Goal: Transaction & Acquisition: Purchase product/service

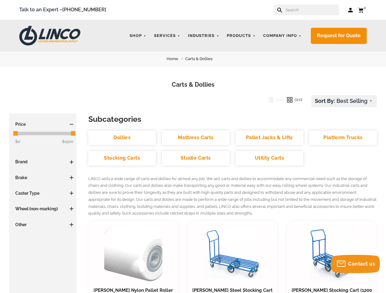
click at [193, 147] on ul "Dollies Mattress Carts Pallet Jacks & Lifts Platform Trucks Stocking Carts Stud…" at bounding box center [232, 151] width 294 height 41
click at [282, 9] on icon at bounding box center [279, 10] width 5 height 5
click at [314, 10] on input "text" at bounding box center [312, 10] width 54 height 11
click at [138, 36] on link "Shop" at bounding box center [137, 36] width 23 height 12
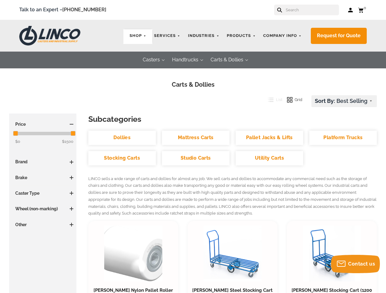
click at [204, 36] on link "Industries" at bounding box center [204, 36] width 38 height 12
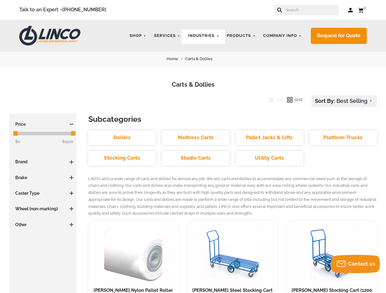
click at [242, 36] on link "Products" at bounding box center [241, 36] width 35 height 12
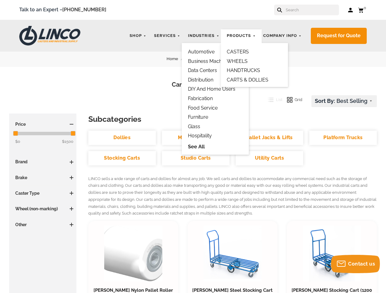
click at [168, 36] on link "Services" at bounding box center [167, 36] width 32 height 12
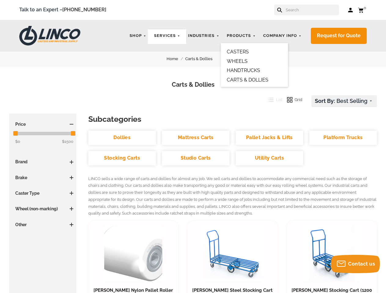
click at [283, 36] on link "Company Info" at bounding box center [282, 36] width 45 height 12
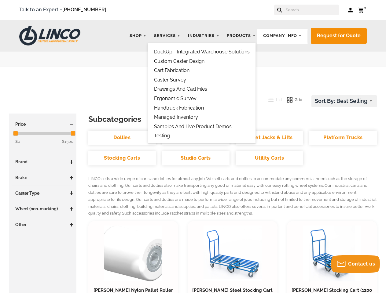
click at [339, 36] on link "Request for Quote" at bounding box center [339, 36] width 56 height 16
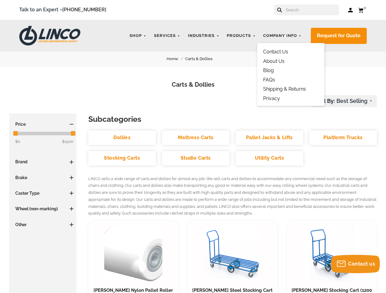
click at [44, 133] on div at bounding box center [44, 133] width 58 height 3
